Goal: Information Seeking & Learning: Understand process/instructions

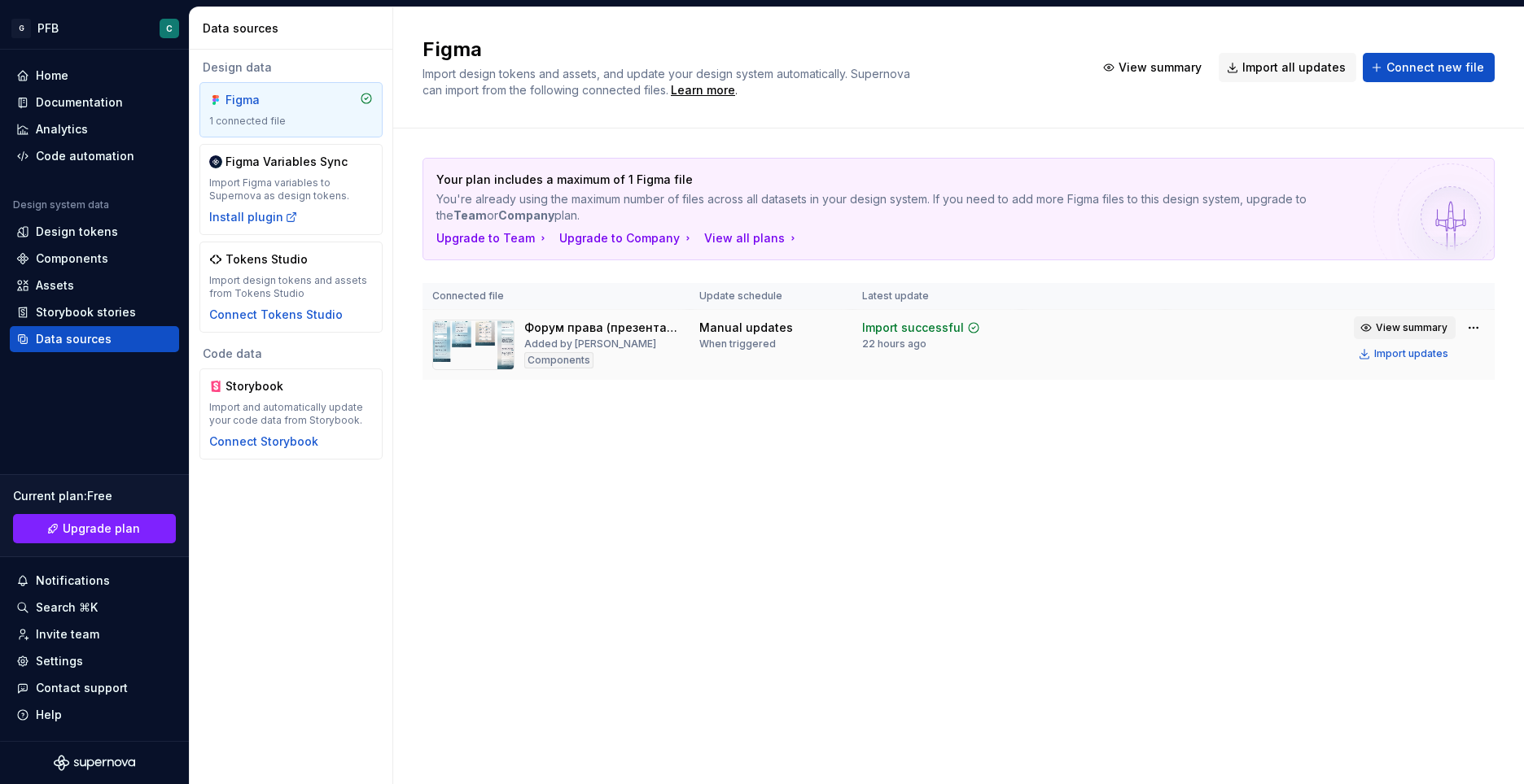
click at [1408, 326] on span "View summary" at bounding box center [1411, 327] width 72 height 13
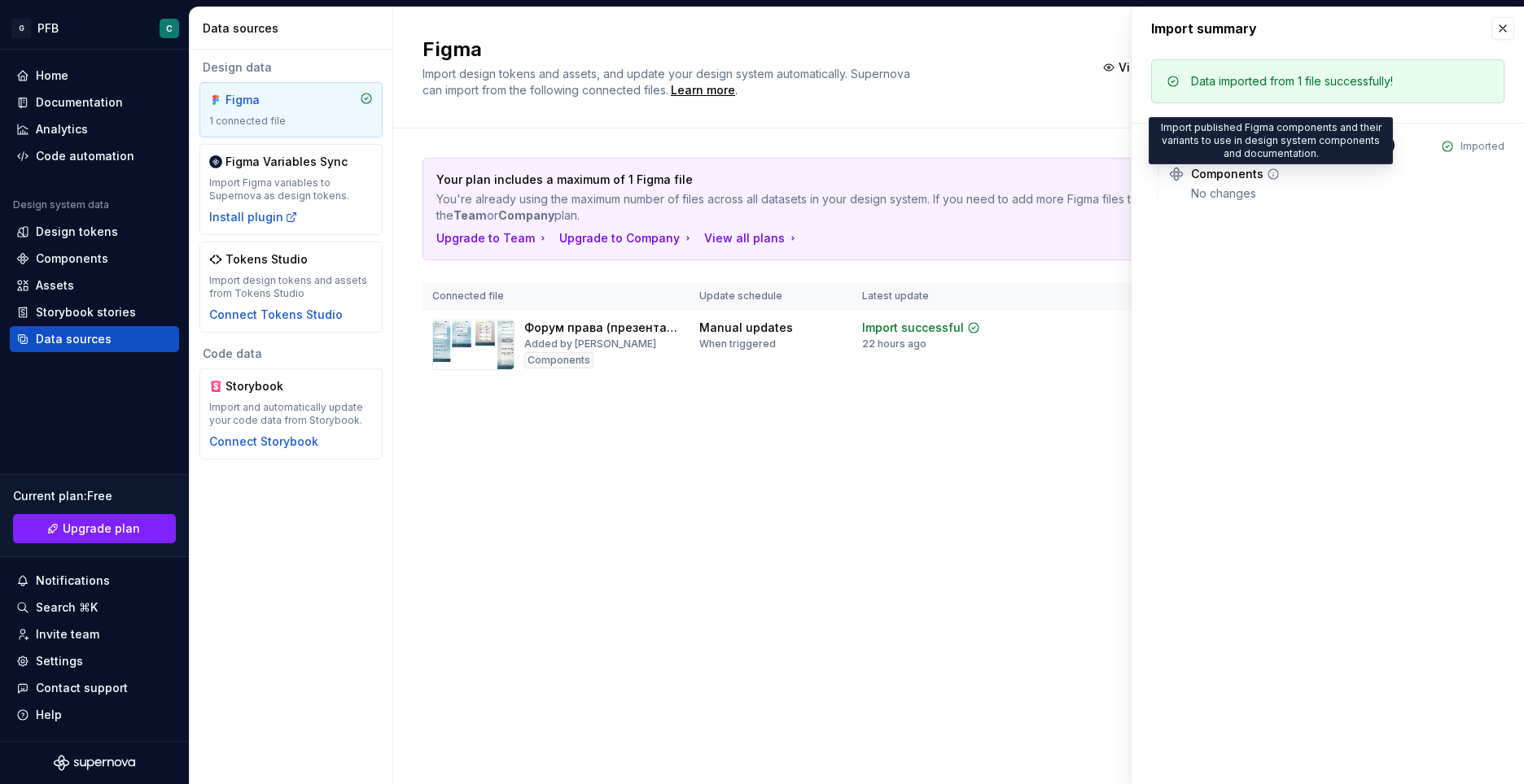
click at [1274, 176] on icon at bounding box center [1273, 173] width 13 height 13
click at [511, 204] on p "You're already using the maximum number of files across all datasets in your de…" at bounding box center [902, 207] width 930 height 32
click at [1503, 35] on button "button" at bounding box center [1502, 28] width 22 height 22
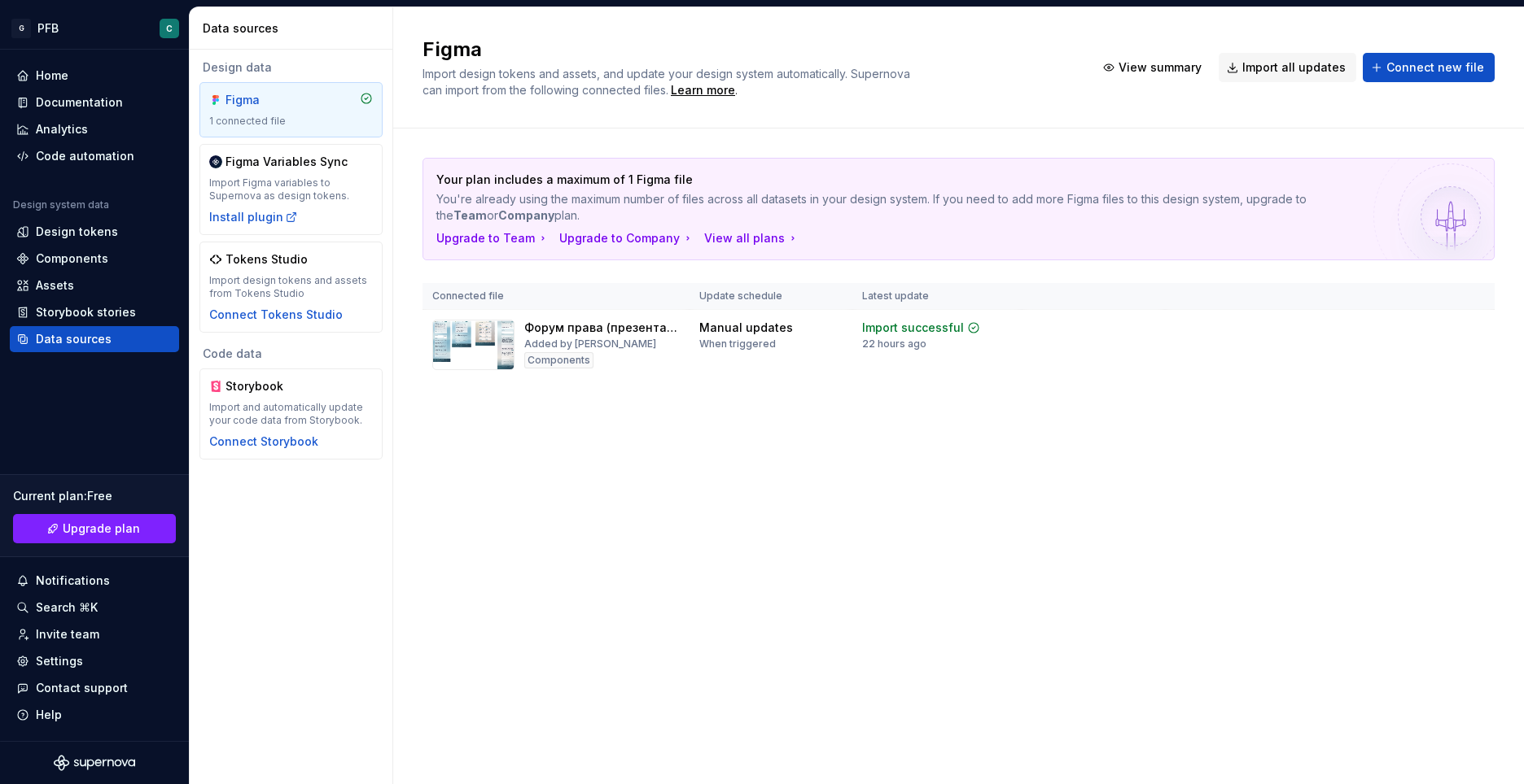
click at [604, 544] on div "Figma Import design tokens and assets, and update your design system automatica…" at bounding box center [959, 395] width 1130 height 777
click at [463, 337] on img at bounding box center [473, 345] width 82 height 50
click at [244, 169] on div "Figma Variables Sync" at bounding box center [286, 162] width 123 height 16
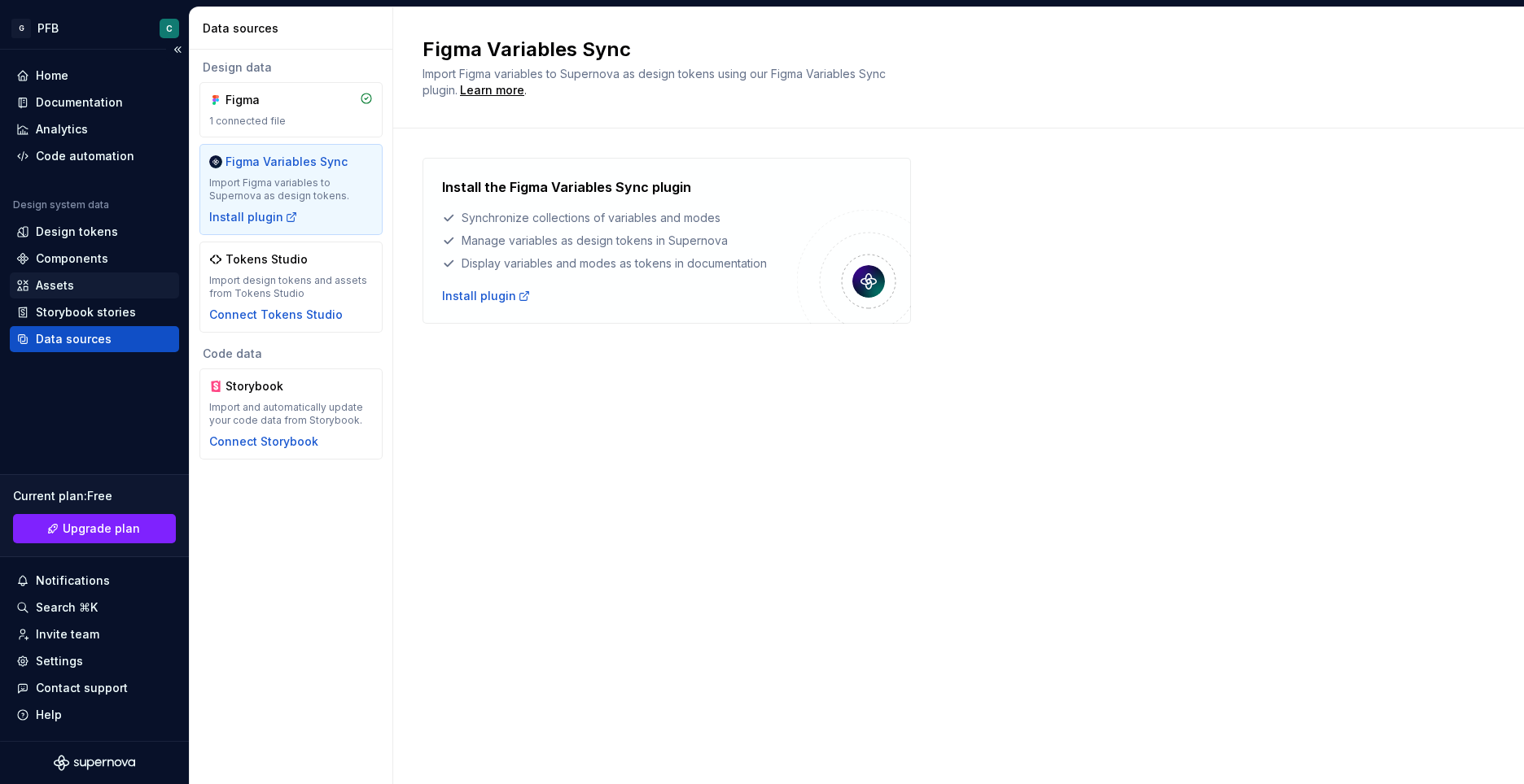
click at [57, 281] on div "Assets" at bounding box center [55, 285] width 38 height 16
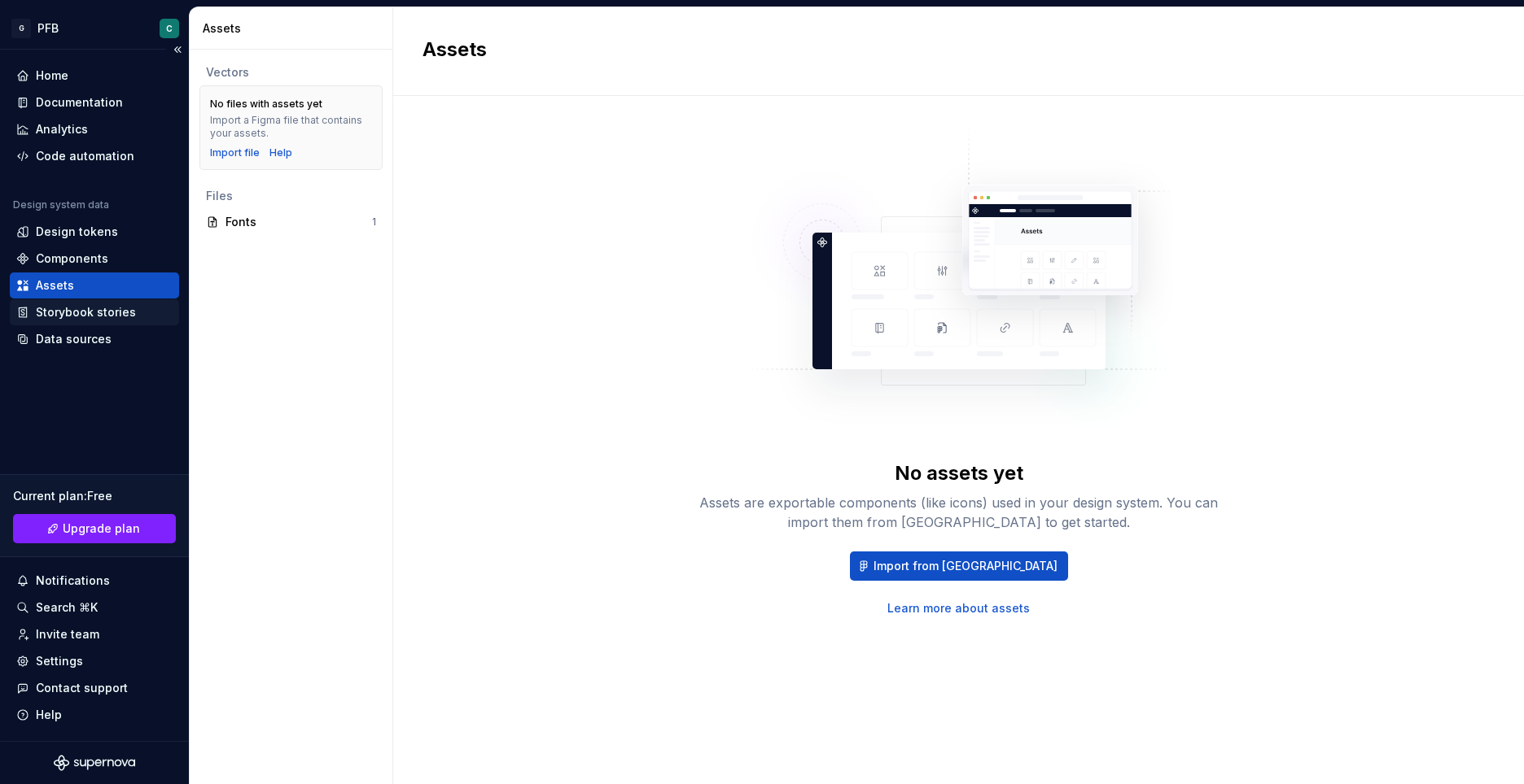
click at [101, 313] on div "Storybook stories" at bounding box center [86, 312] width 100 height 16
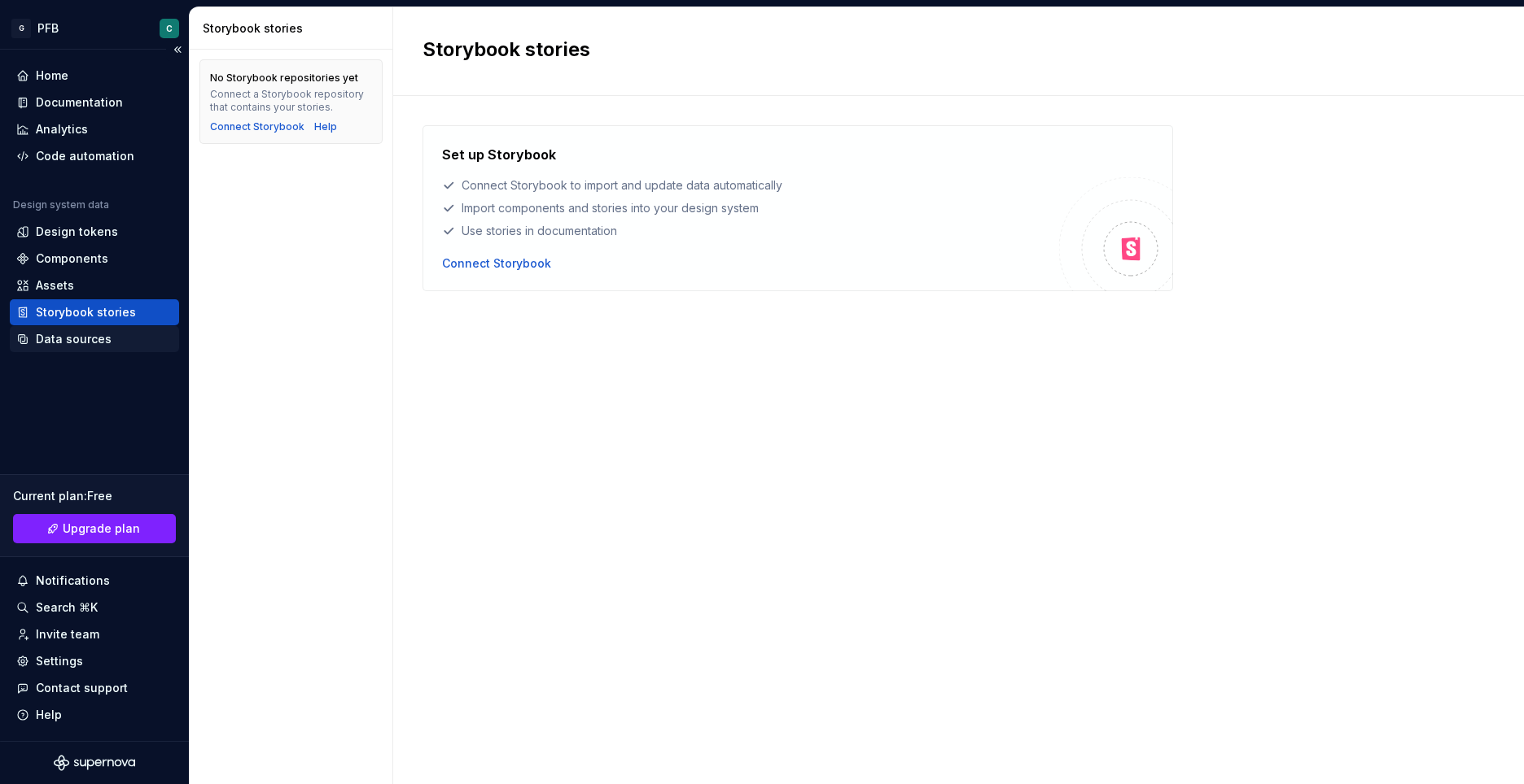
click at [74, 333] on div "Data sources" at bounding box center [73, 339] width 76 height 16
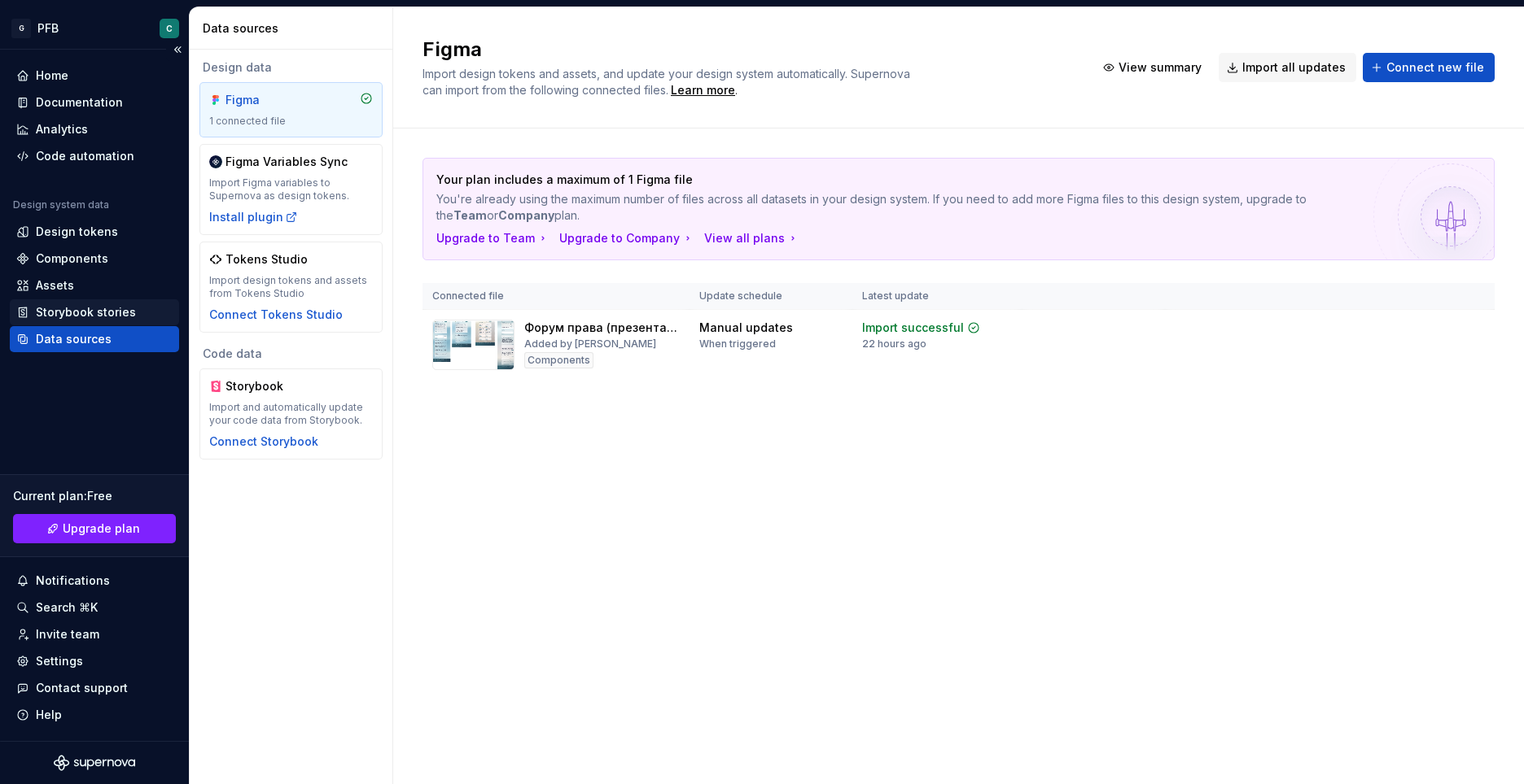
click at [69, 314] on div "Storybook stories" at bounding box center [86, 312] width 100 height 16
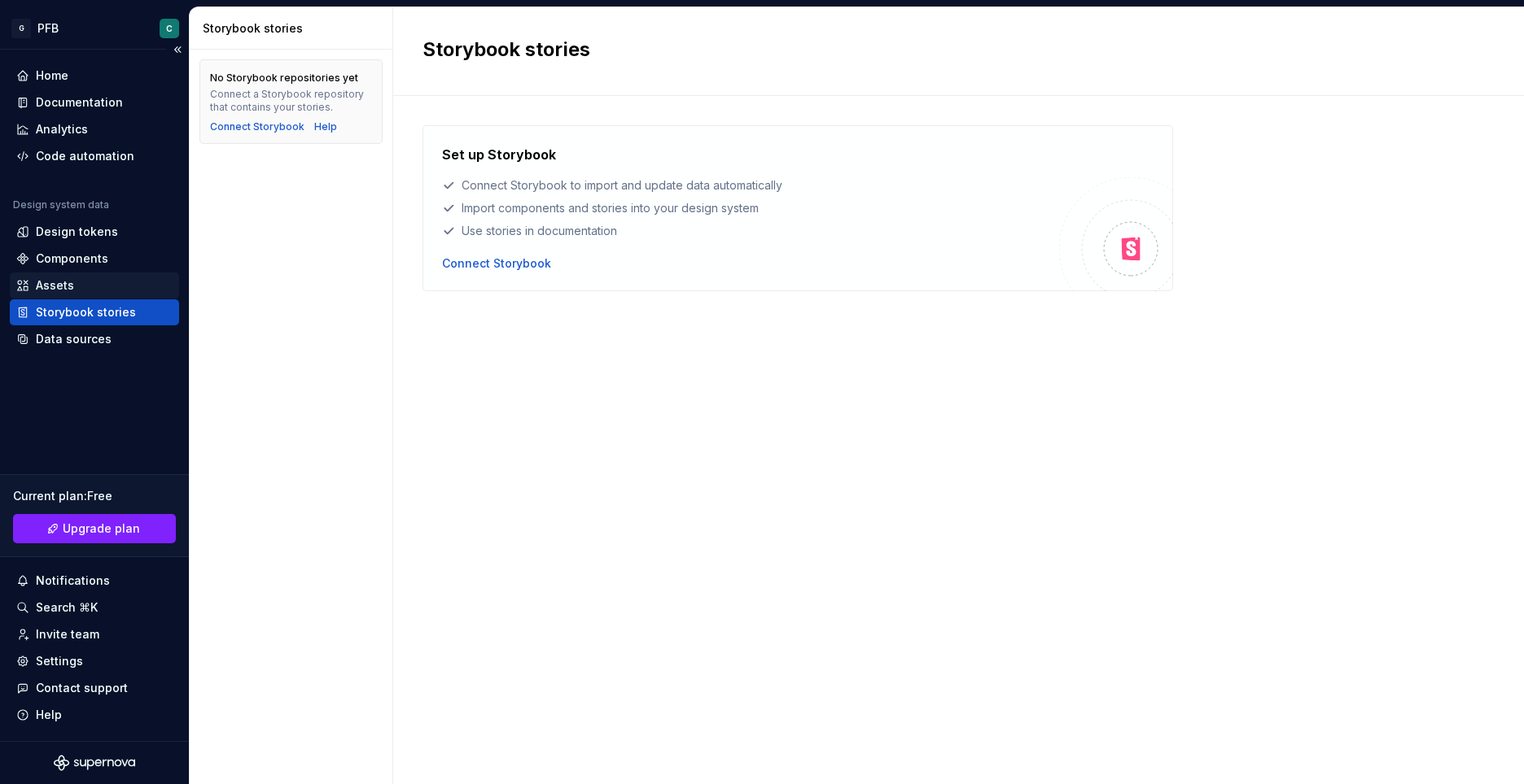
click at [58, 287] on div "Assets" at bounding box center [55, 285] width 38 height 16
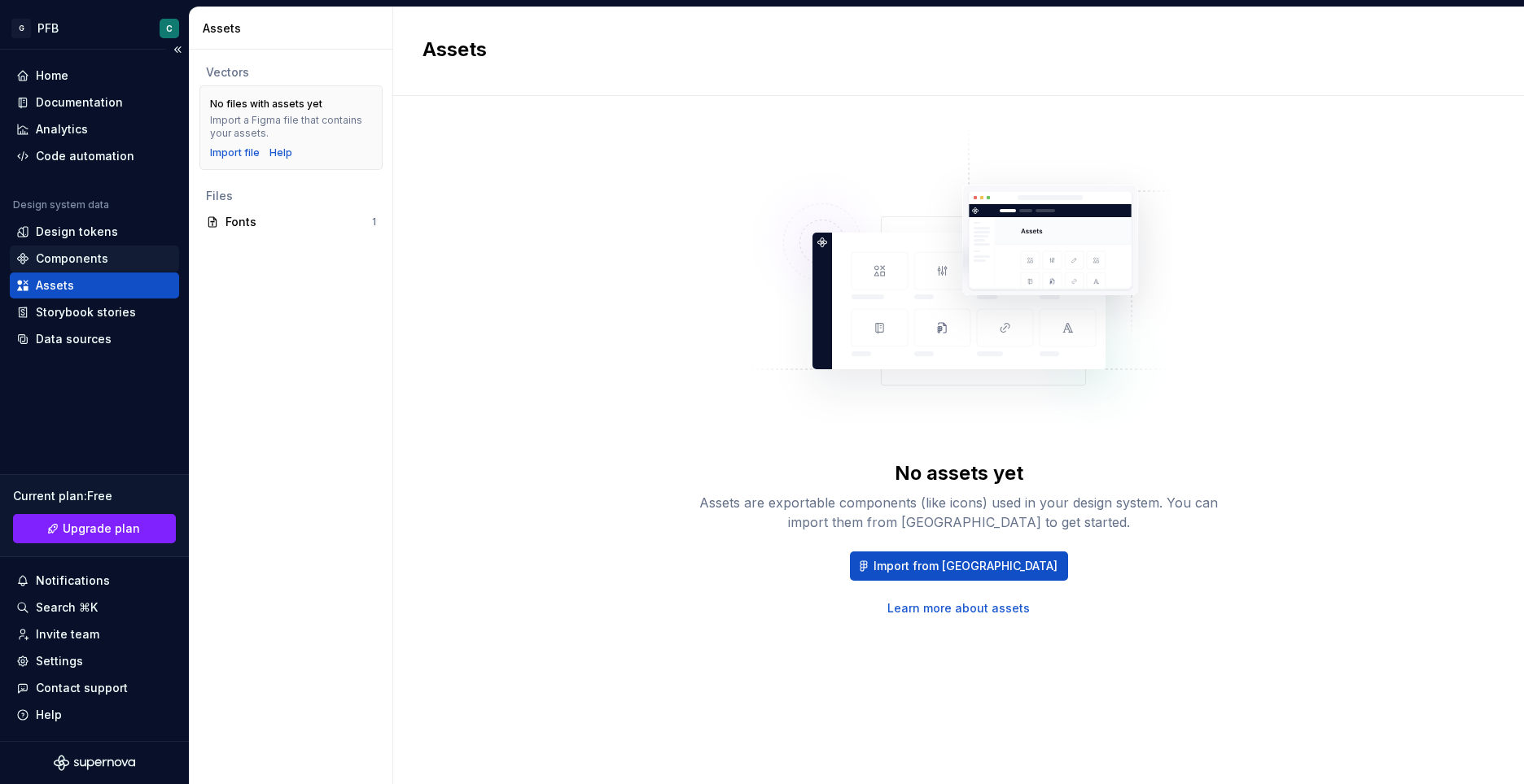
click at [58, 261] on div "Components" at bounding box center [72, 258] width 72 height 16
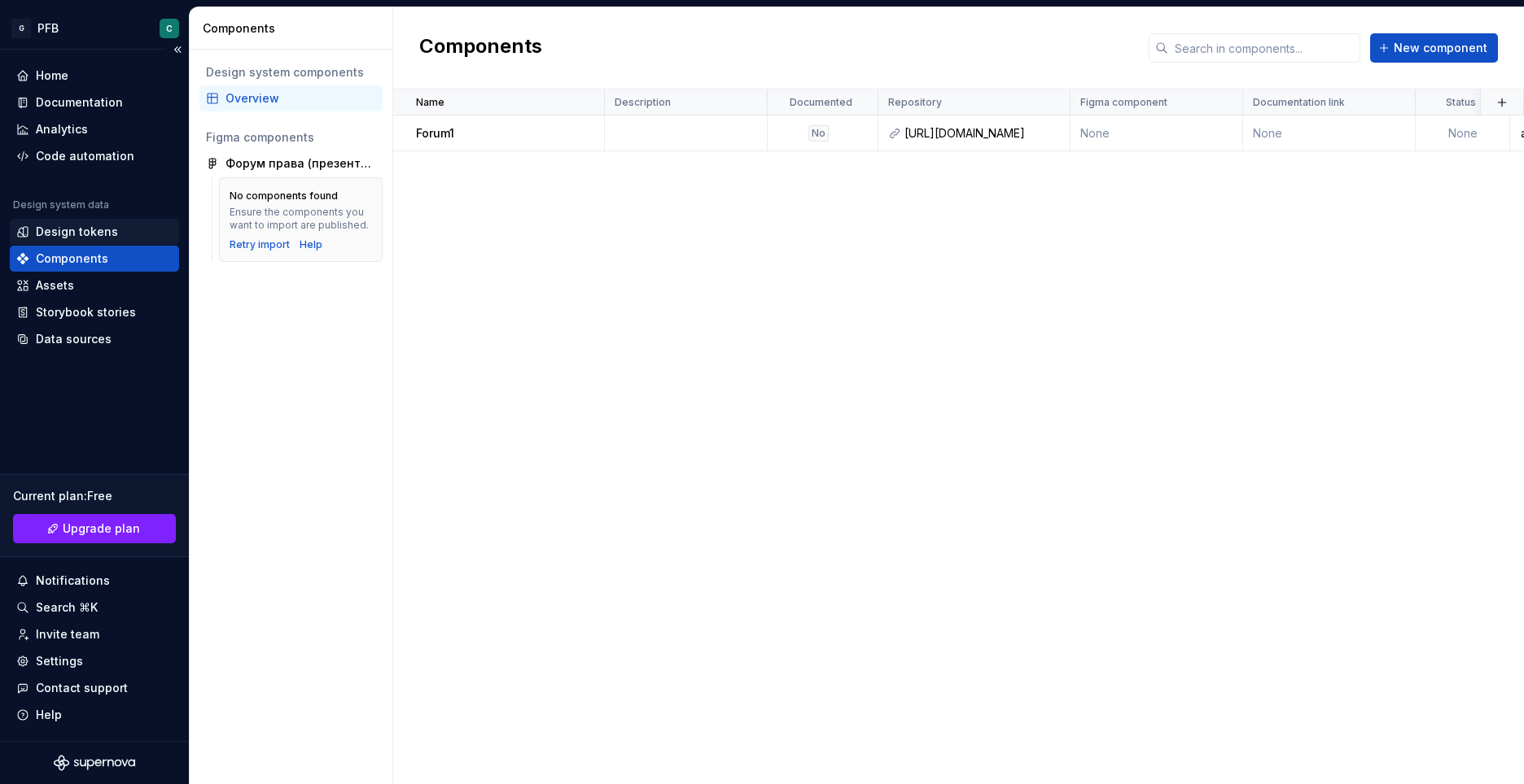
click at [55, 229] on div "Design tokens" at bounding box center [77, 232] width 82 height 16
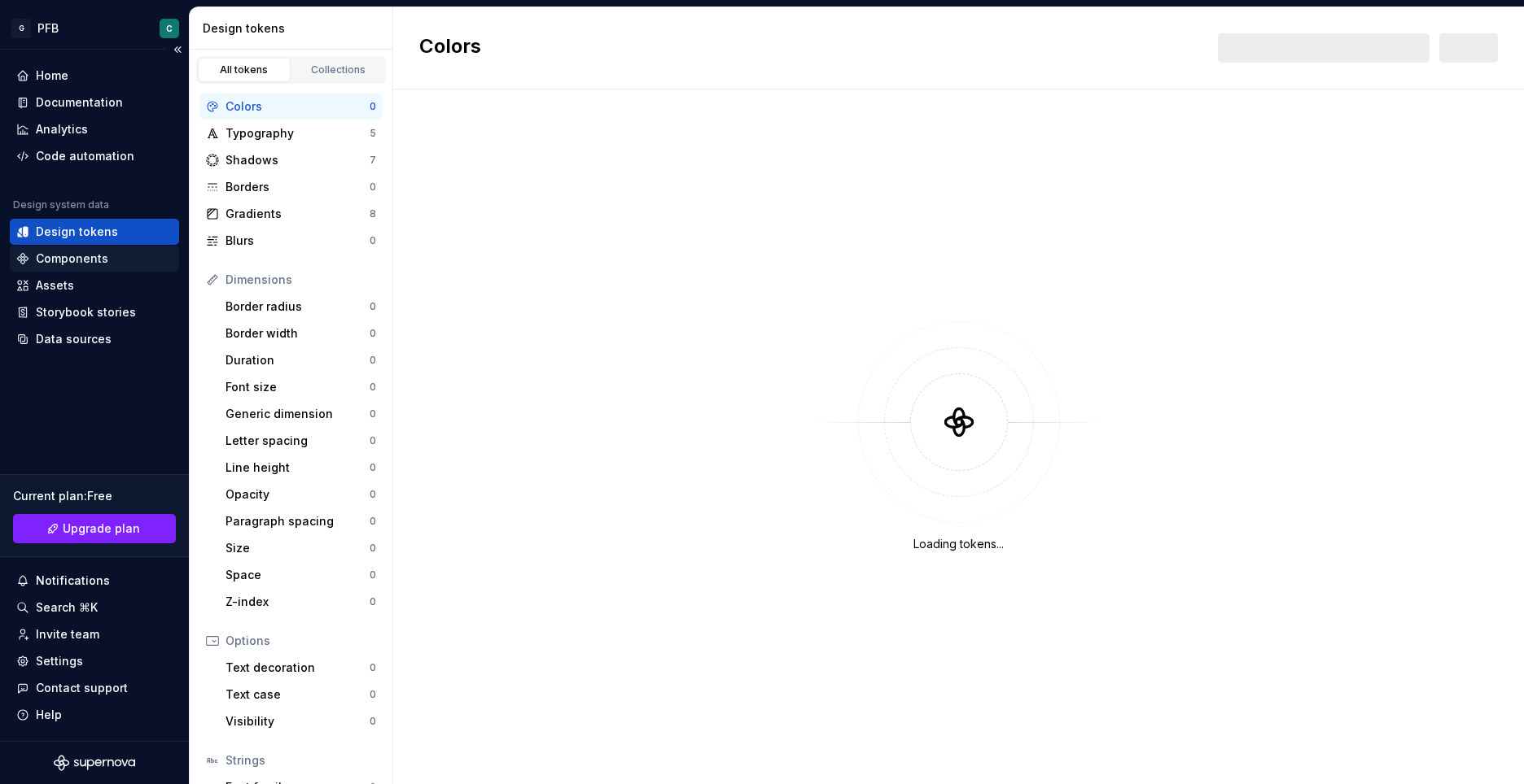
click at [61, 251] on div "Components" at bounding box center [72, 258] width 72 height 16
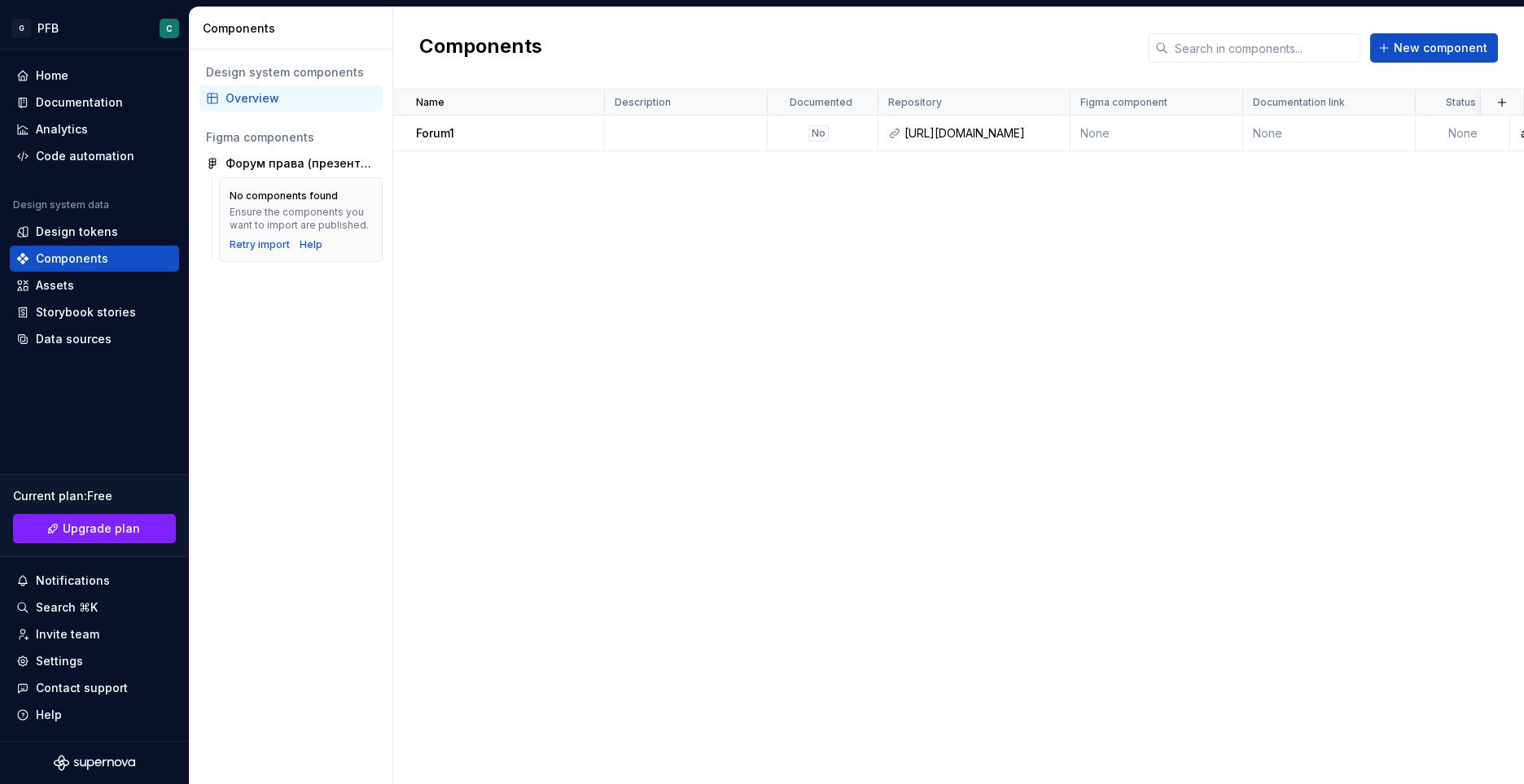
click at [235, 95] on div "Overview" at bounding box center [301, 98] width 150 height 16
click at [89, 240] on div "Design tokens" at bounding box center [77, 232] width 82 height 16
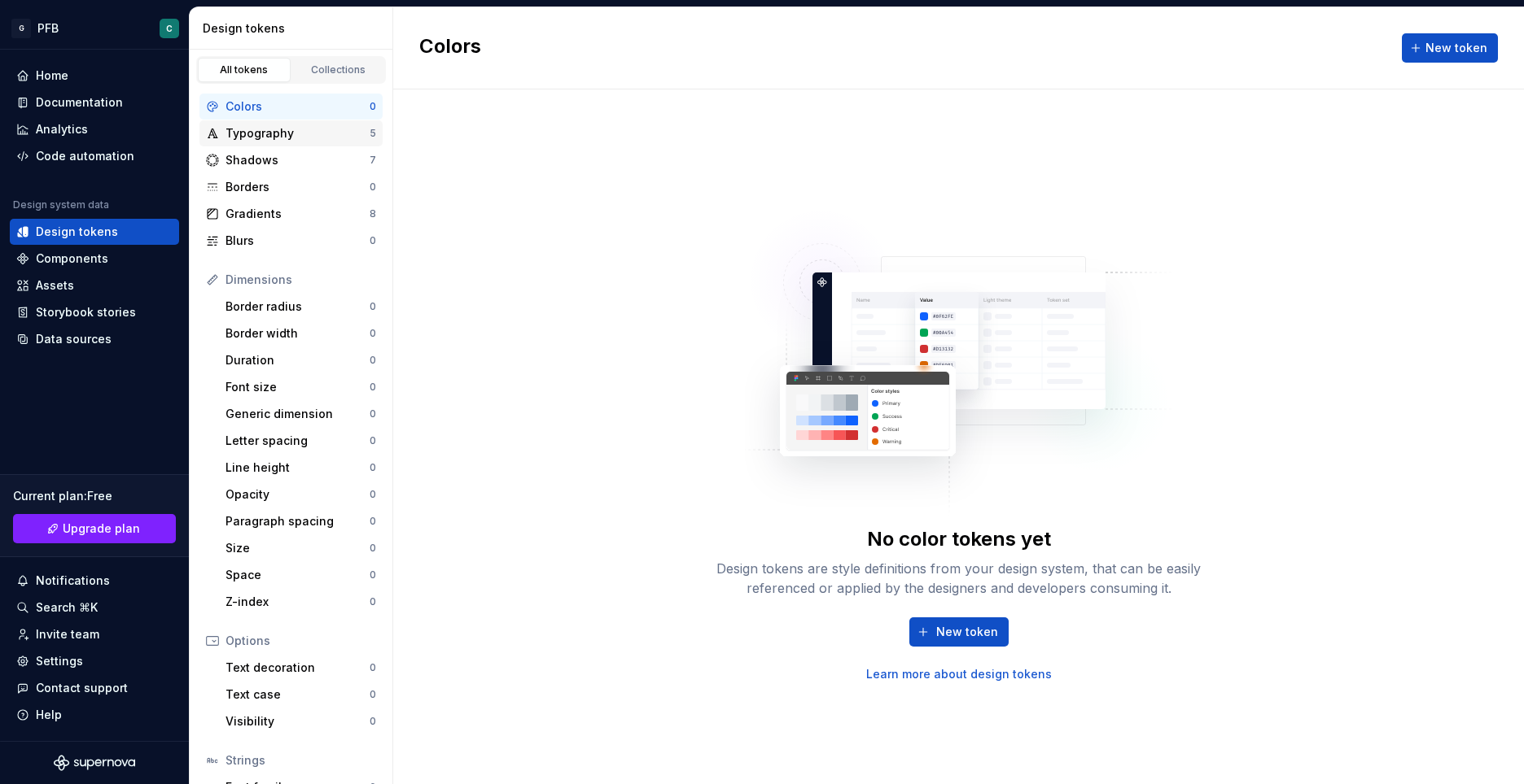
click at [263, 132] on div "Typography" at bounding box center [297, 133] width 144 height 16
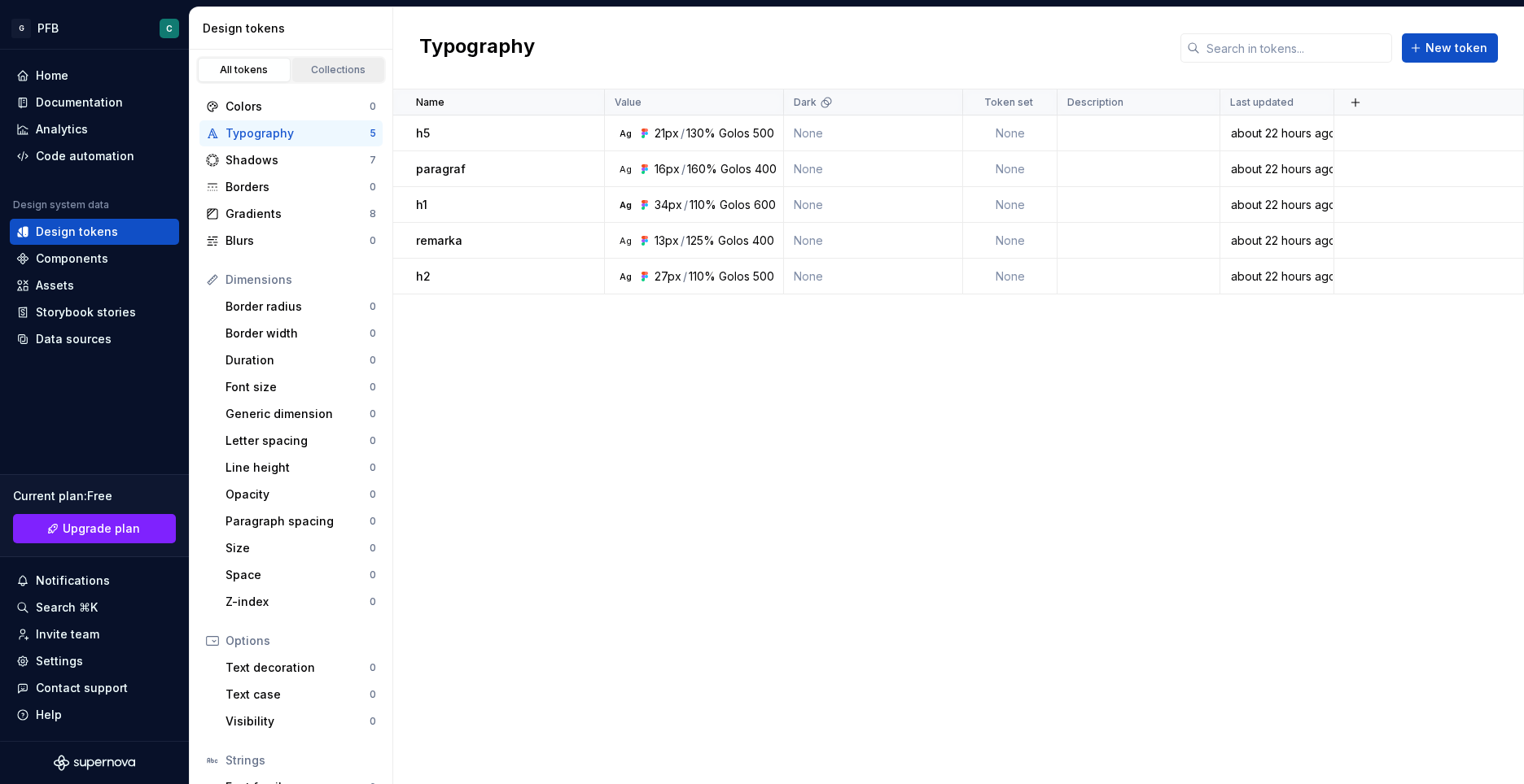
click at [320, 65] on div "Collections" at bounding box center [338, 70] width 81 height 13
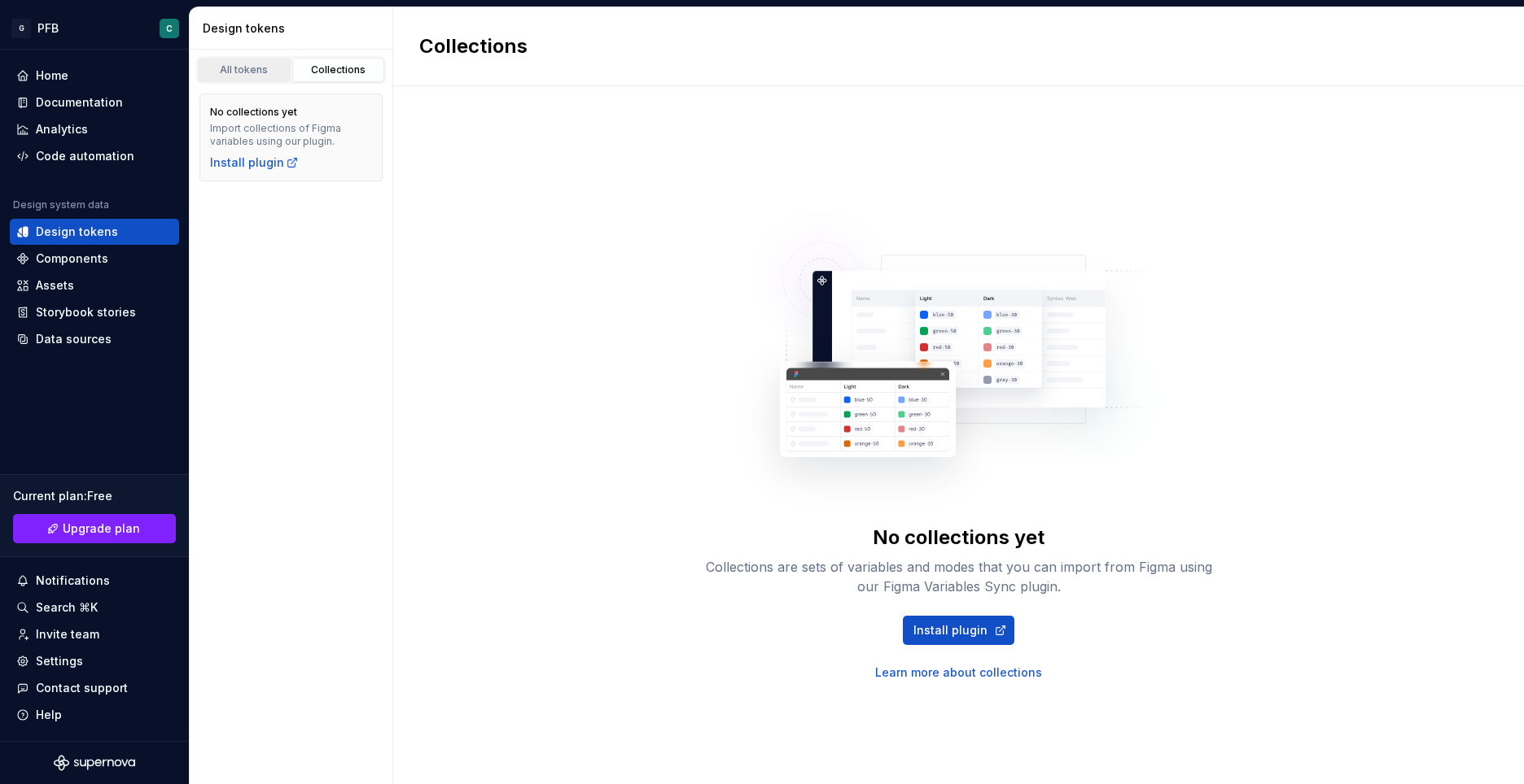
click at [252, 72] on div "All tokens" at bounding box center [244, 70] width 81 height 13
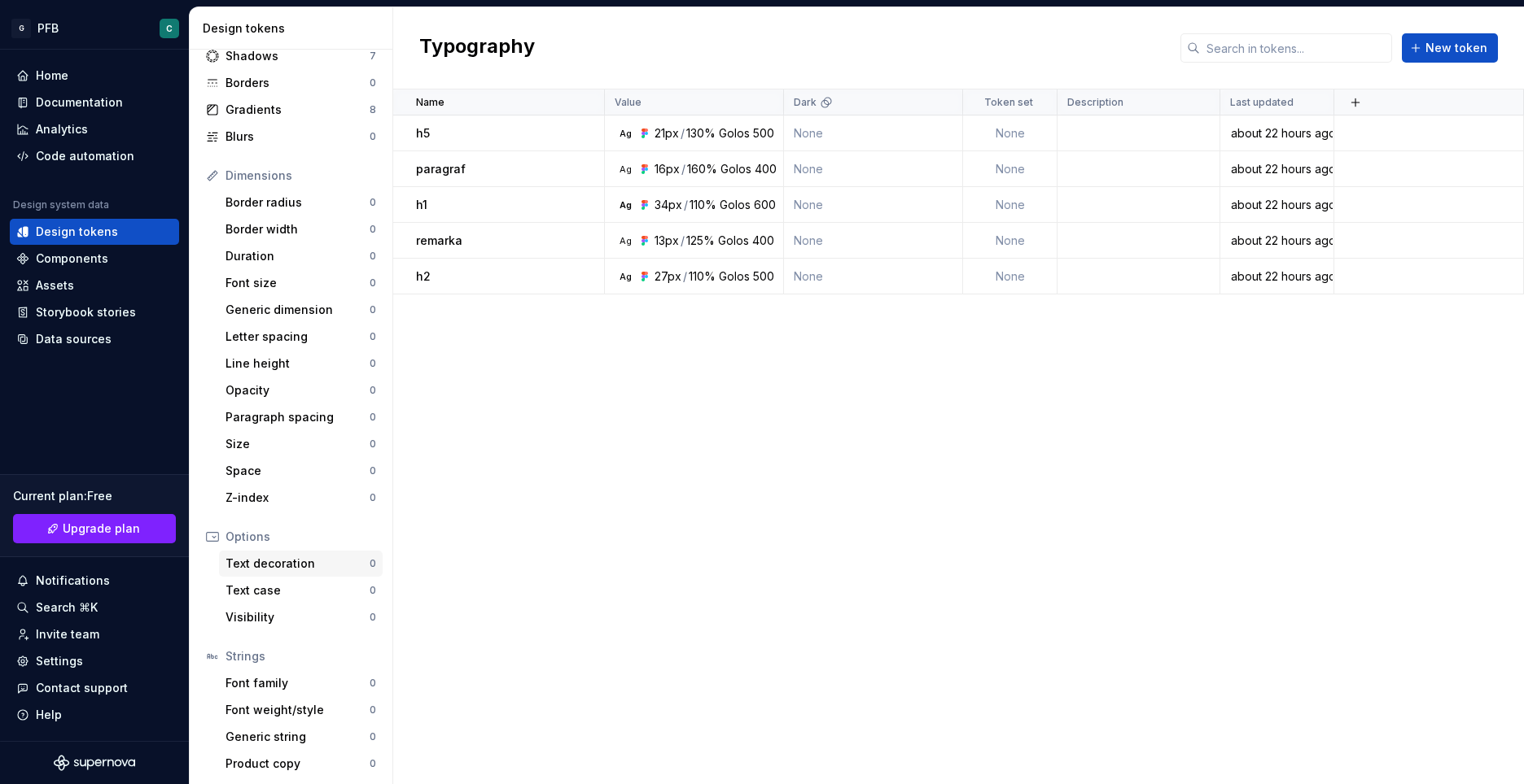
scroll to position [106, 0]
click at [265, 687] on div "Font family" at bounding box center [297, 681] width 144 height 16
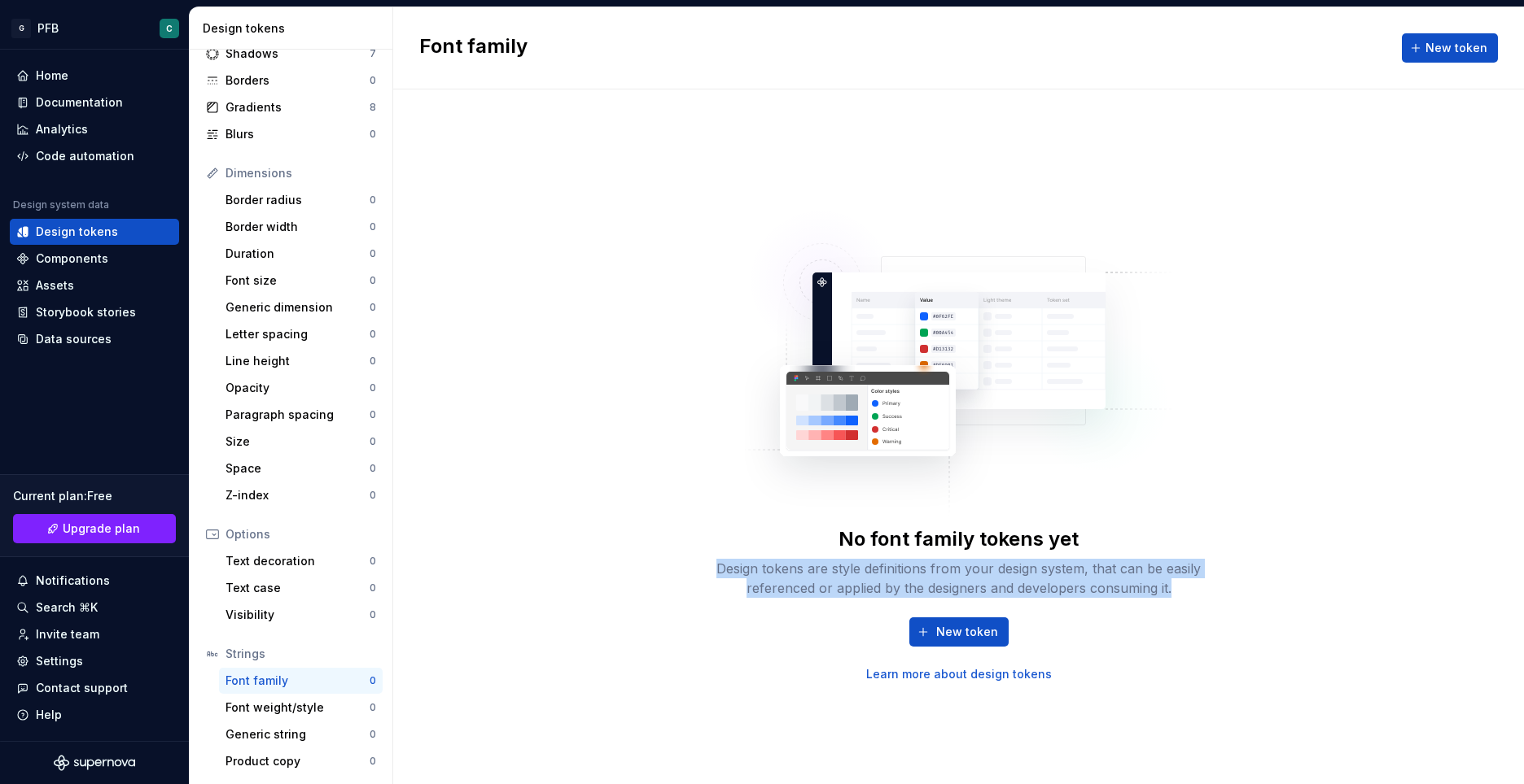
drag, startPoint x: 715, startPoint y: 569, endPoint x: 1204, endPoint y: 579, distance: 489.1
click at [1204, 579] on div "Design tokens are style definitions from your design system, that can be easily…" at bounding box center [959, 578] width 521 height 39
copy div "Design tokens are style definitions from your design system, that can be easily…"
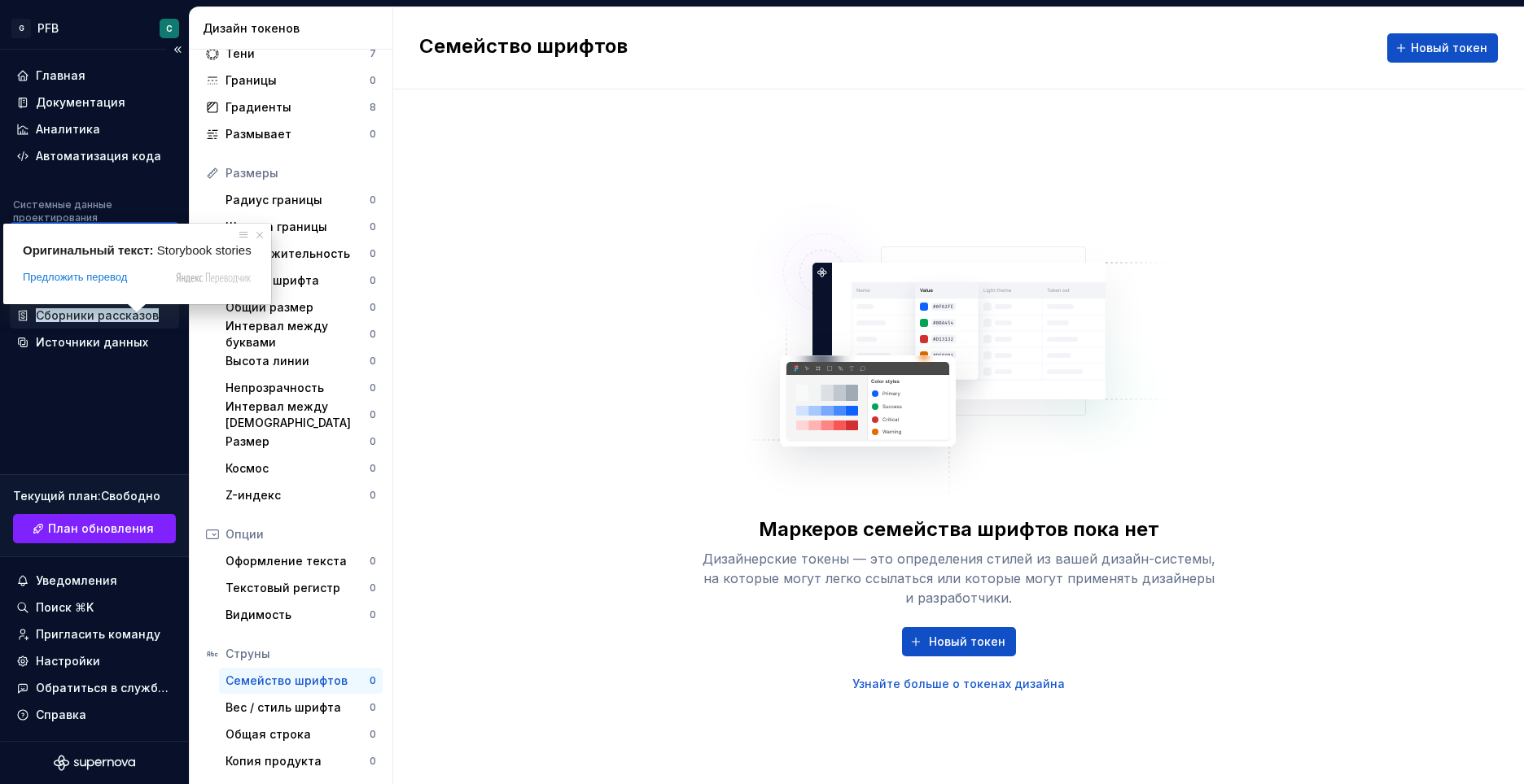
click at [64, 316] on ya-tr-span "Сборники рассказов" at bounding box center [97, 315] width 123 height 13
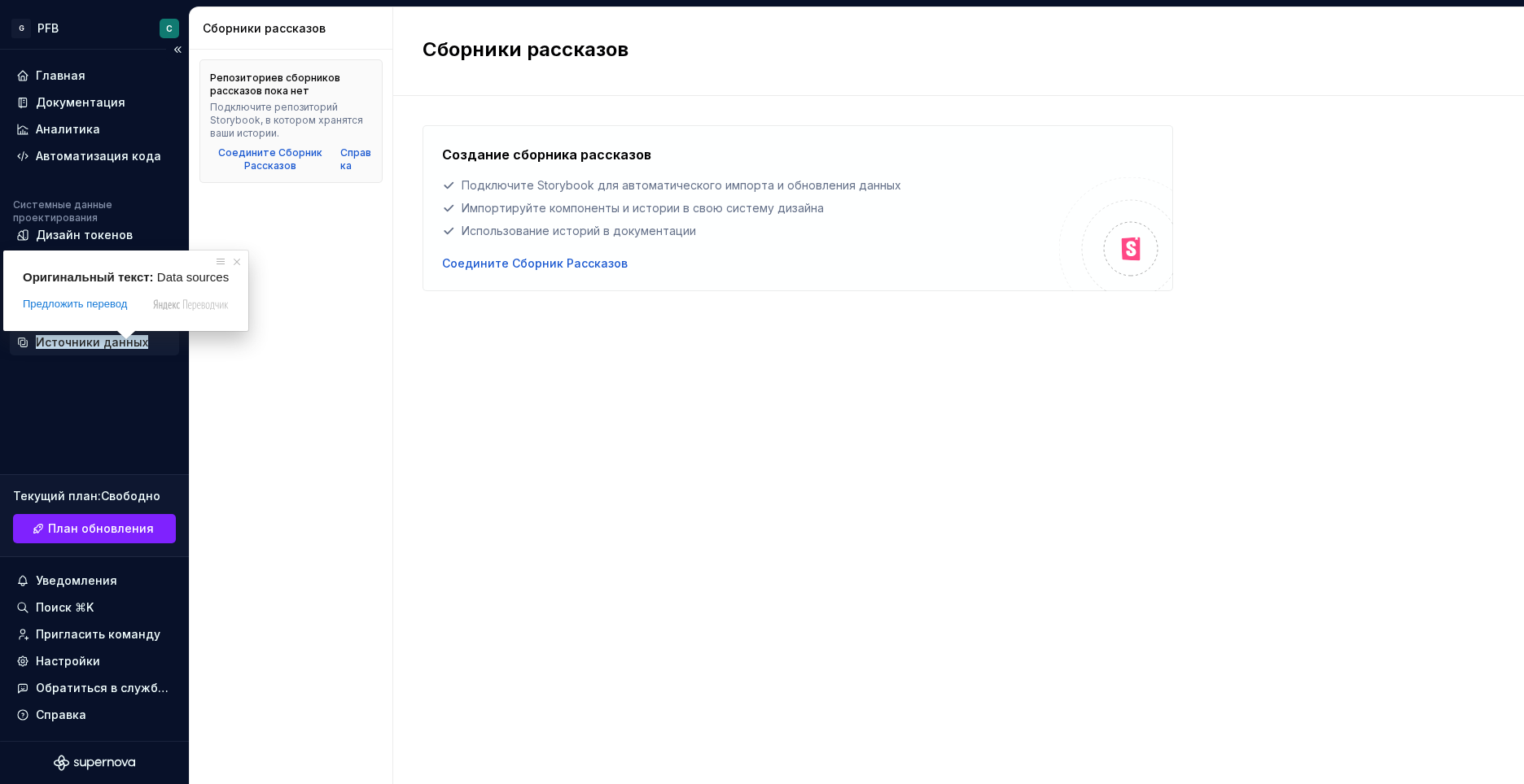
click at [63, 345] on ya-tr-span "Источники данных" at bounding box center [92, 341] width 113 height 13
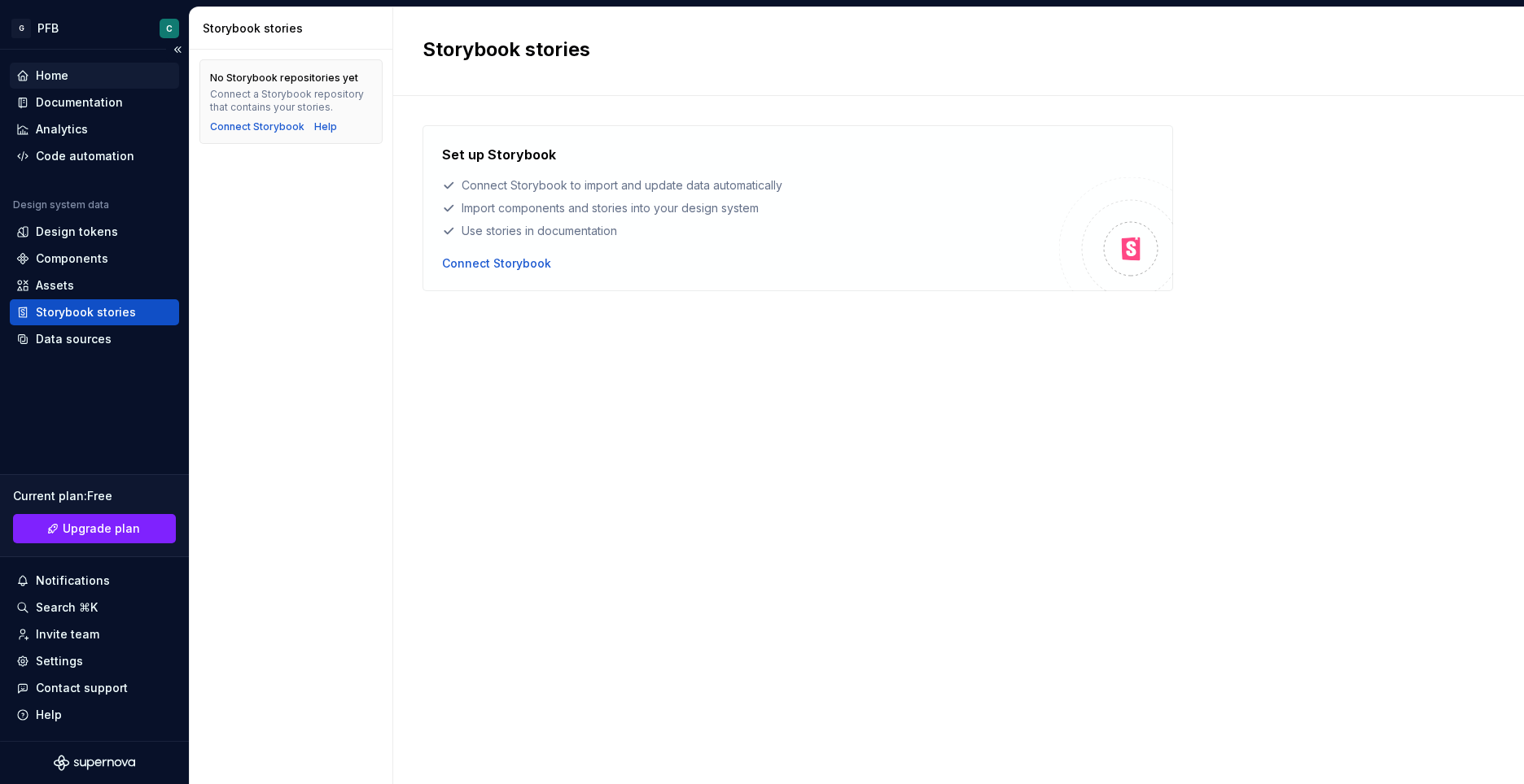
click at [71, 69] on div "Home" at bounding box center [94, 76] width 157 height 16
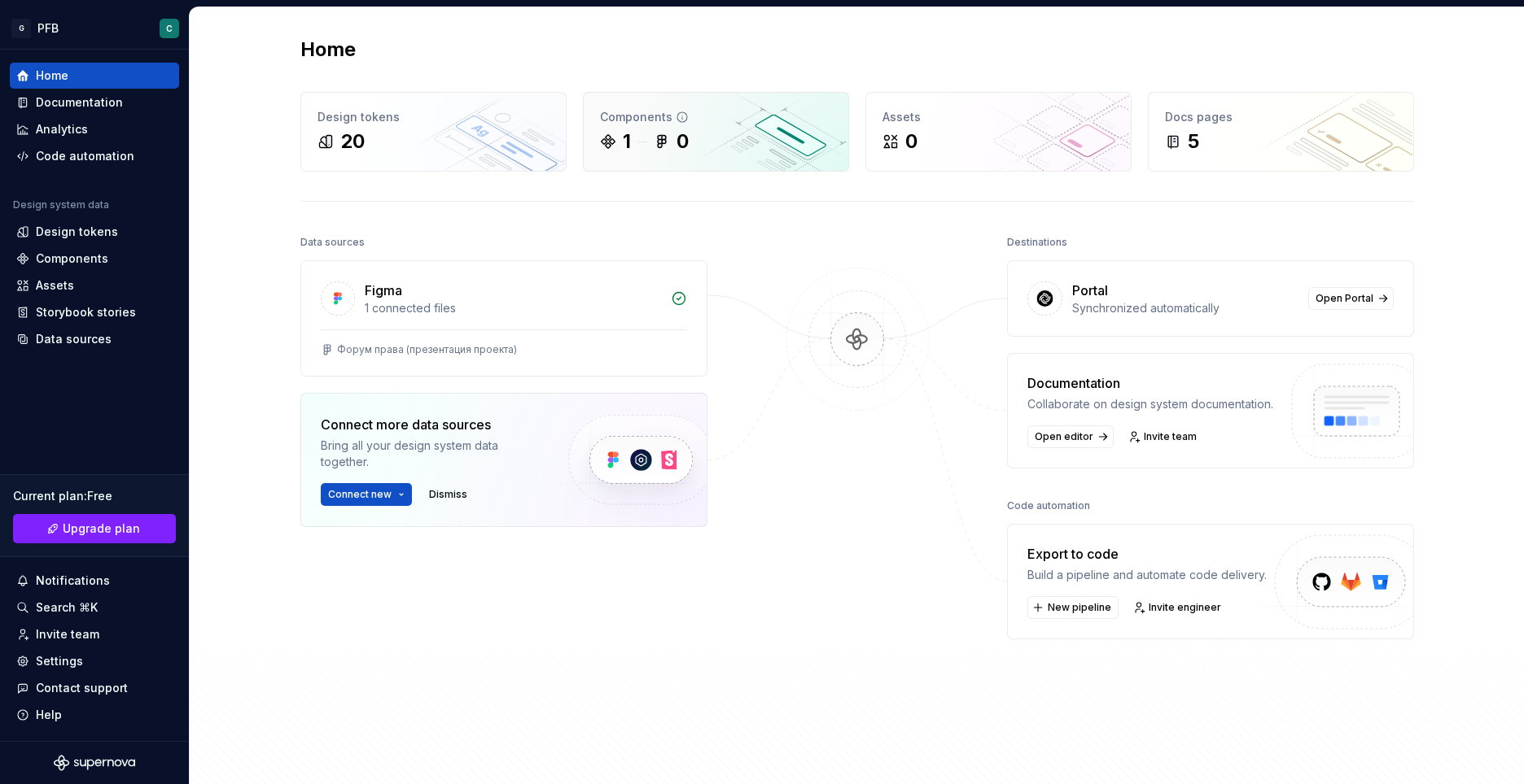
click at [712, 139] on div "1 0" at bounding box center [715, 141] width 232 height 26
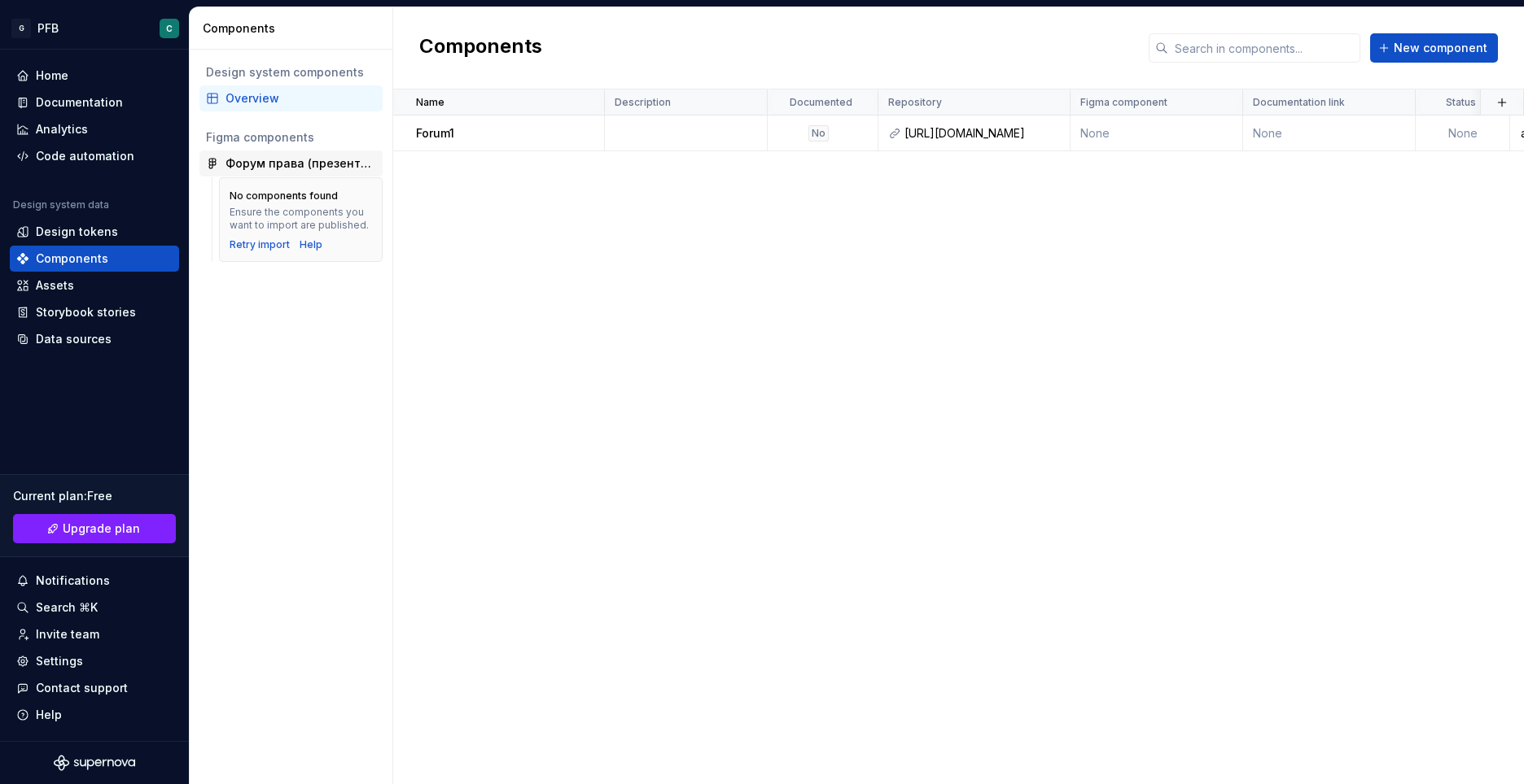
click at [258, 158] on div "Форум права (презентация проекта)" at bounding box center [301, 164] width 150 height 16
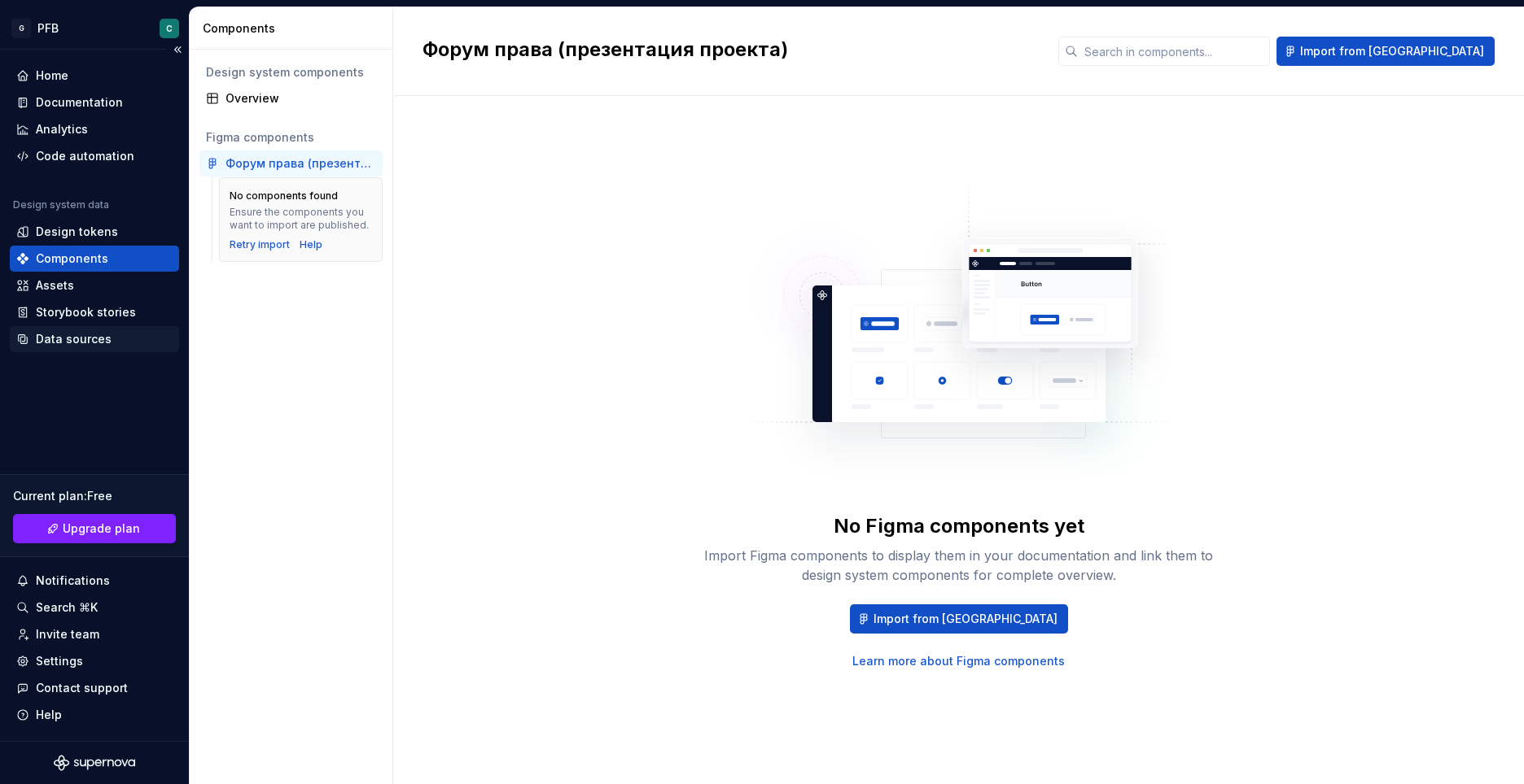
click at [114, 337] on div "Data sources" at bounding box center [94, 339] width 157 height 16
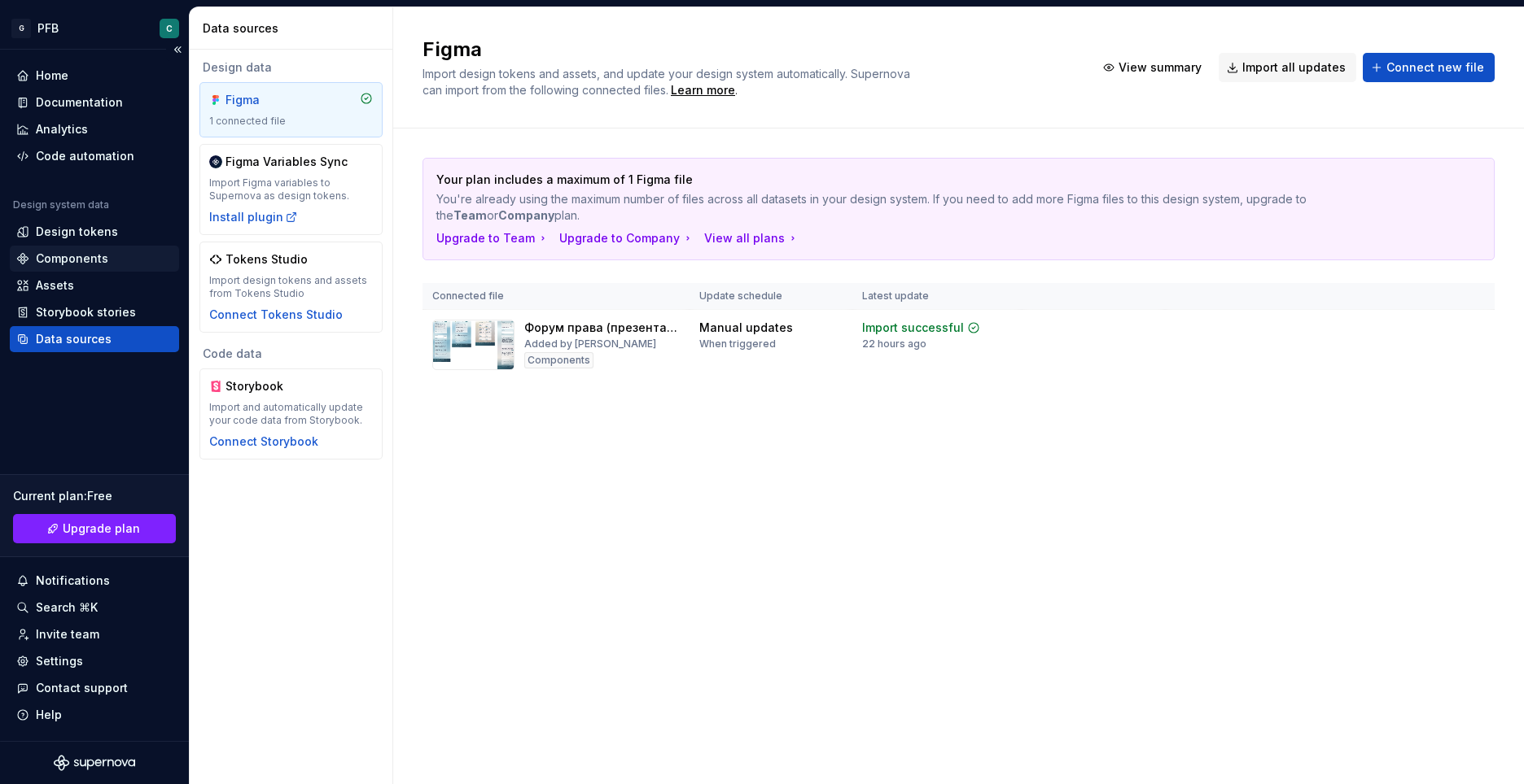
click at [50, 258] on div "Components" at bounding box center [72, 258] width 72 height 16
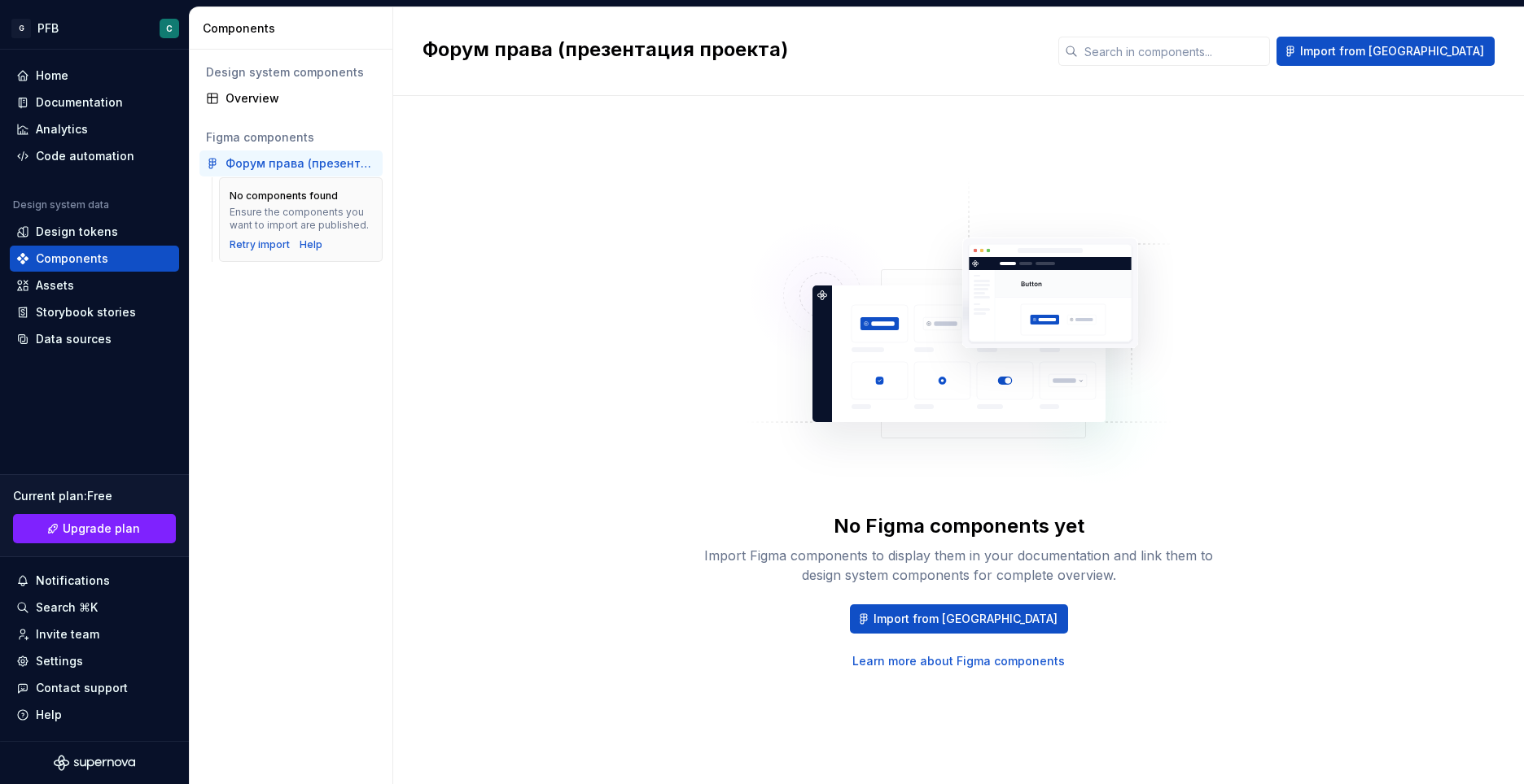
click at [254, 162] on div "Форум права (презентация проекта)" at bounding box center [301, 164] width 150 height 16
click at [258, 241] on div "Retry import" at bounding box center [259, 245] width 60 height 13
click at [64, 101] on div "Documentation" at bounding box center [79, 103] width 87 height 16
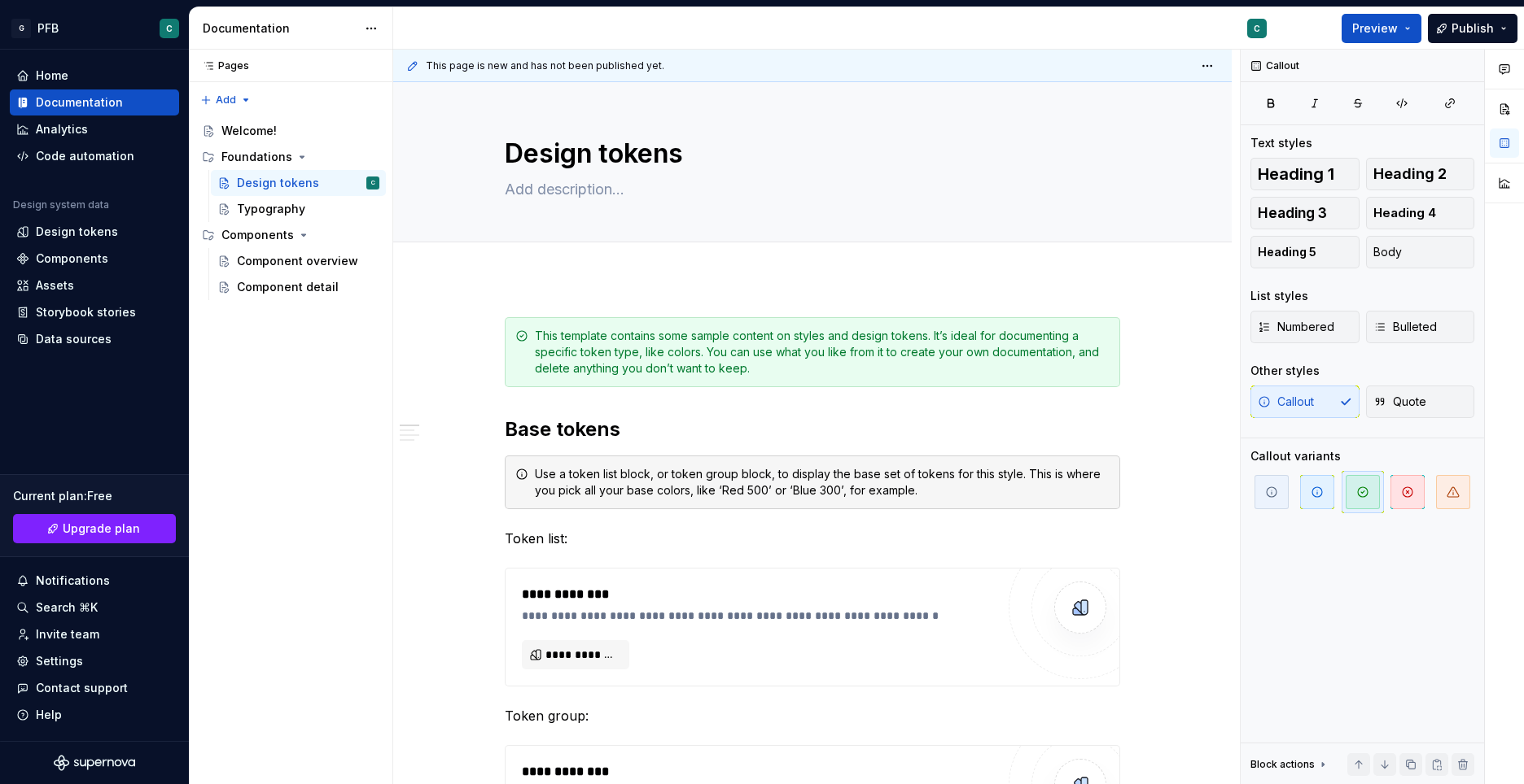
type textarea "*"
